Goal: Task Accomplishment & Management: Use online tool/utility

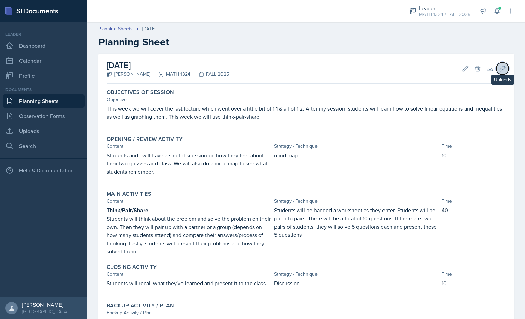
click at [500, 67] on button "Uploads" at bounding box center [502, 69] width 12 height 12
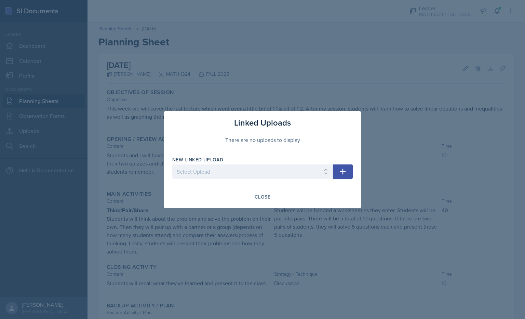
click at [344, 172] on icon "button" at bounding box center [343, 172] width 8 height 8
click at [316, 174] on select "Select Upload Equation Match Up Game 1.1/1.2 problems" at bounding box center [252, 172] width 161 height 14
select select "1fd82db0-b31d-4bcf-a64a-883b0c5dc5ca"
click at [172, 165] on select "Select Upload Equation Match Up Game 1.1/1.2 problems" at bounding box center [252, 172] width 161 height 14
click at [346, 172] on icon "button" at bounding box center [343, 172] width 8 height 8
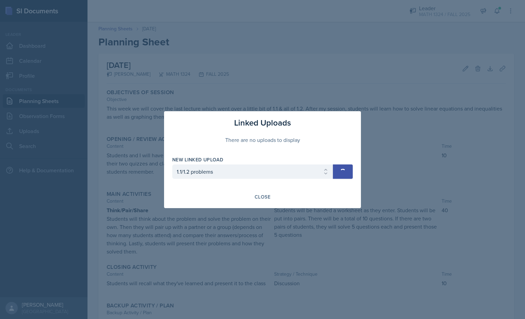
select select
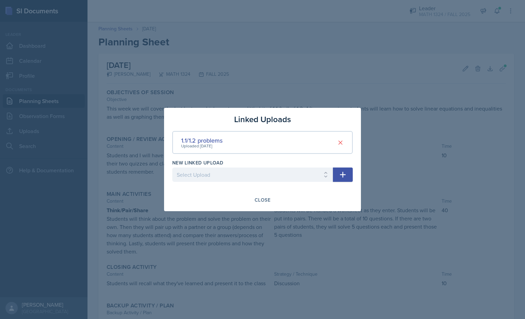
click at [511, 283] on div at bounding box center [262, 159] width 525 height 319
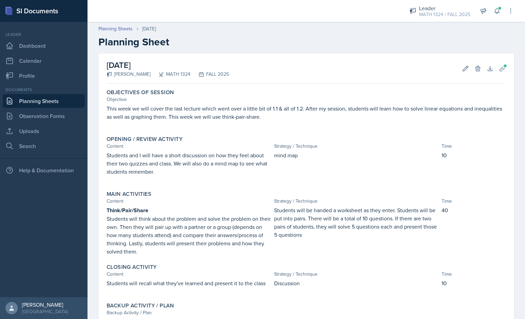
scroll to position [62, 0]
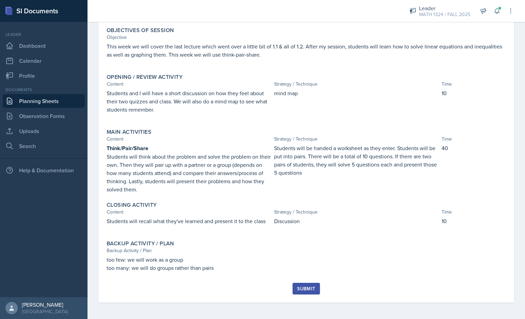
click at [302, 291] on div "Submit" at bounding box center [306, 288] width 18 height 5
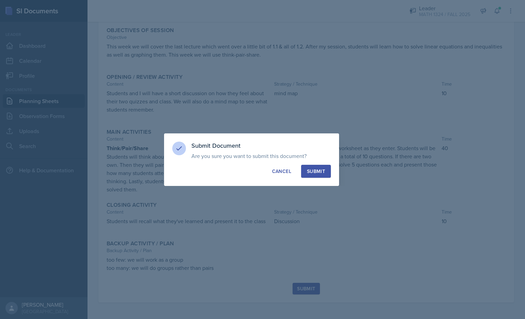
click at [314, 166] on button "Submit" at bounding box center [316, 171] width 30 height 13
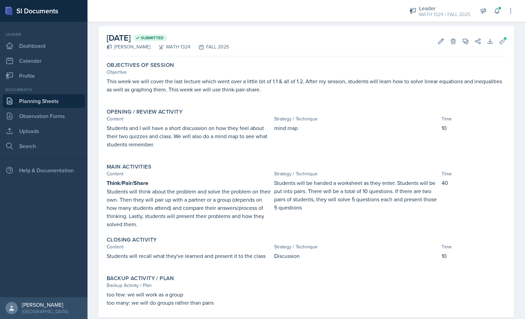
scroll to position [27, 0]
